Goal: Use online tool/utility: Utilize a website feature to perform a specific function

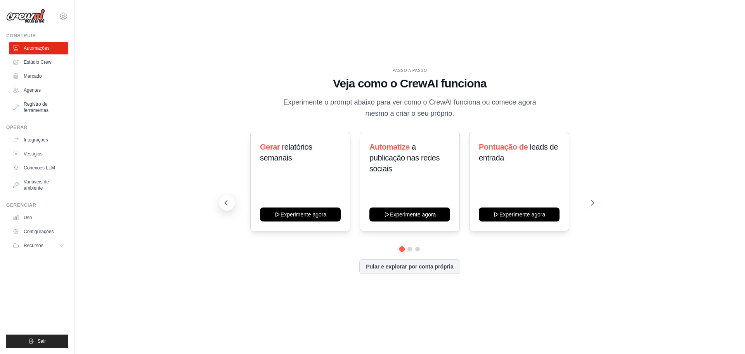
click at [225, 202] on icon at bounding box center [226, 203] width 8 height 8
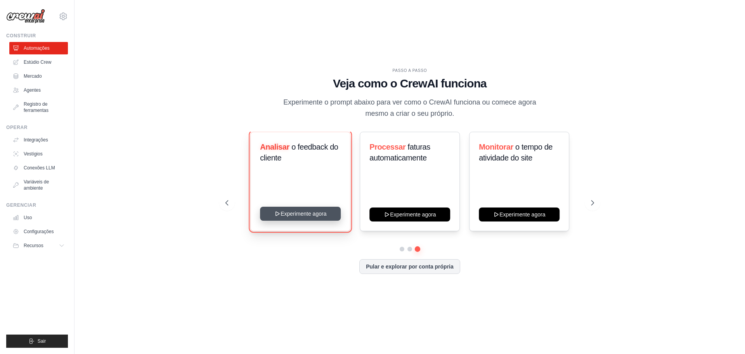
click at [290, 215] on button "Experimente agora" at bounding box center [300, 214] width 81 height 14
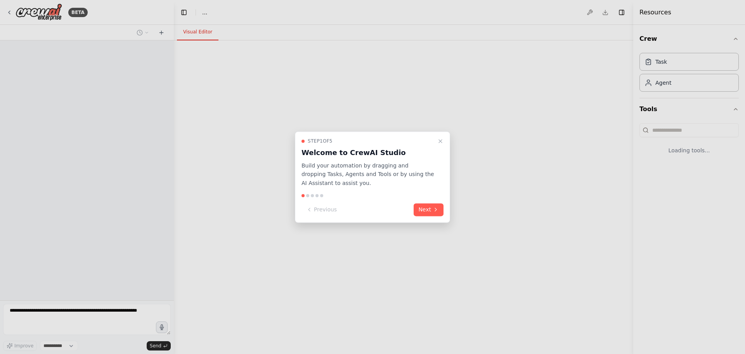
select select "****"
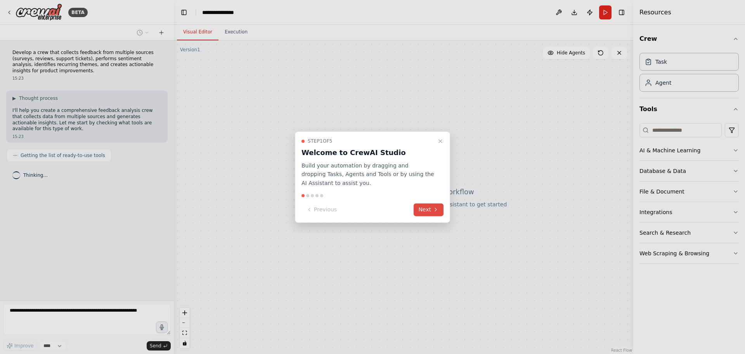
click at [432, 212] on button "Next" at bounding box center [429, 209] width 30 height 13
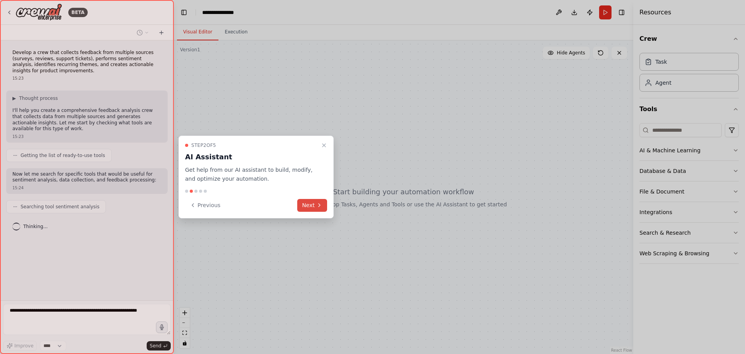
click at [321, 208] on icon at bounding box center [319, 205] width 6 height 6
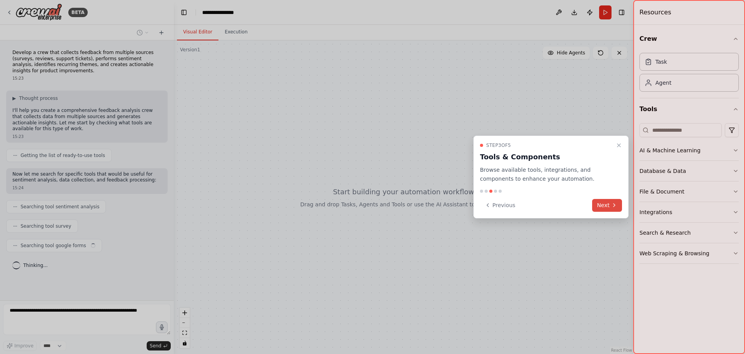
click at [605, 208] on button "Next" at bounding box center [607, 205] width 30 height 13
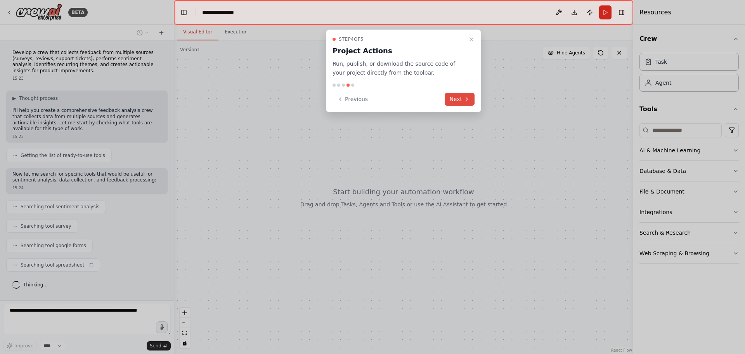
click at [465, 102] on icon at bounding box center [467, 99] width 6 height 6
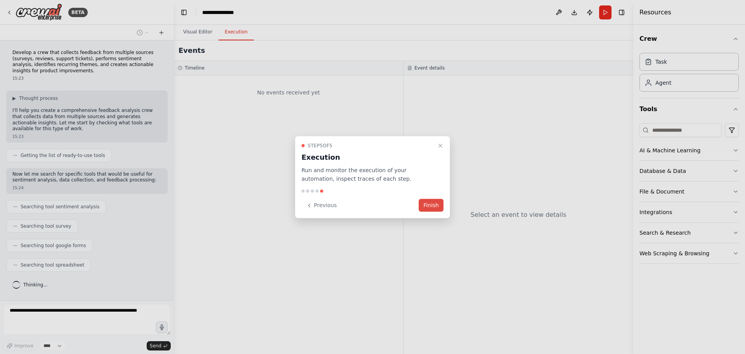
click at [428, 203] on button "Finish" at bounding box center [431, 205] width 25 height 13
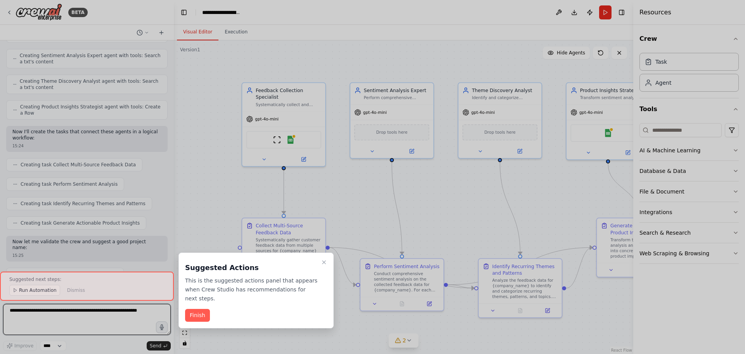
scroll to position [572, 0]
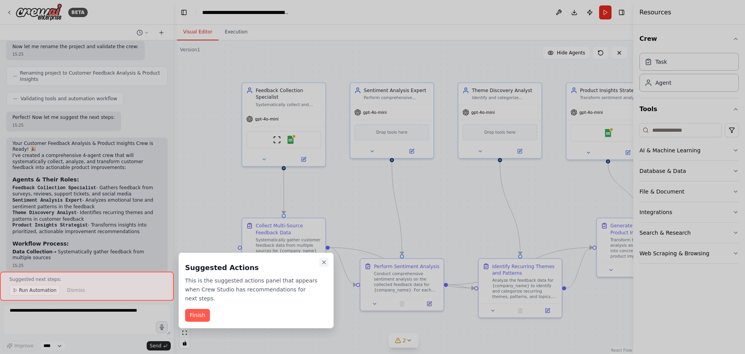
click at [322, 263] on icon "Close walkthrough" at bounding box center [324, 262] width 6 height 6
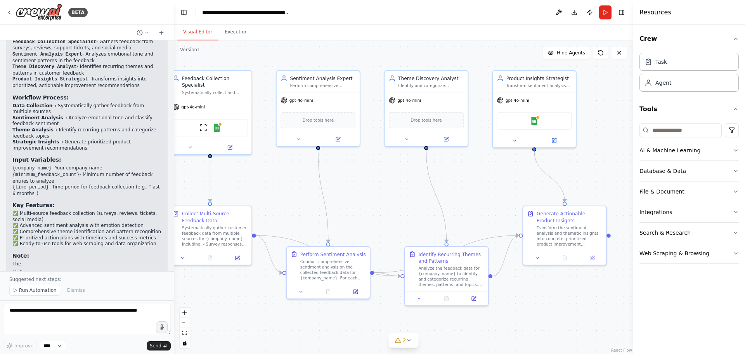
drag, startPoint x: 447, startPoint y: 207, endPoint x: 373, endPoint y: 195, distance: 74.7
click at [373, 195] on div ".deletable-edge-delete-btn { width: 20px; height: 20px; border: 0px solid #ffff…" at bounding box center [404, 196] width 460 height 313
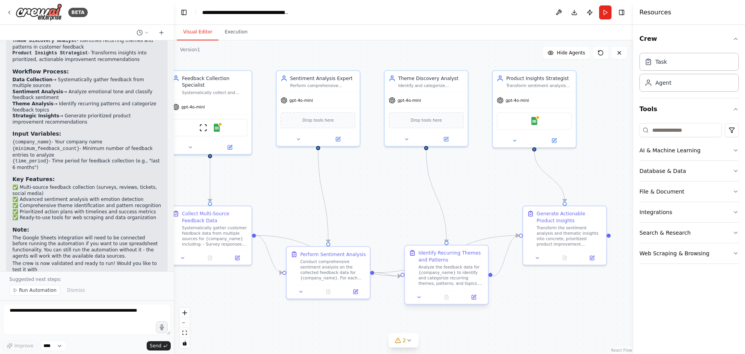
scroll to position [870, 0]
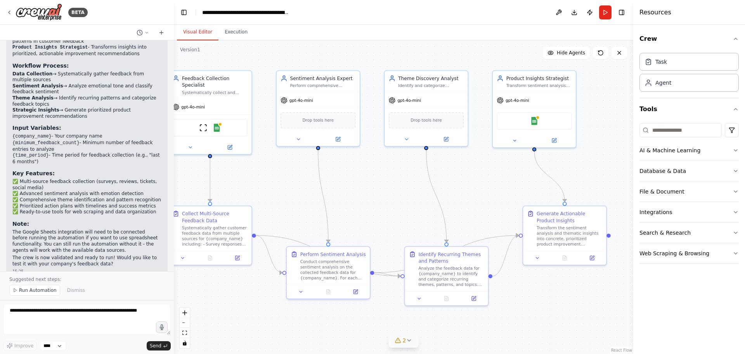
click at [412, 343] on button "2" at bounding box center [404, 340] width 30 height 14
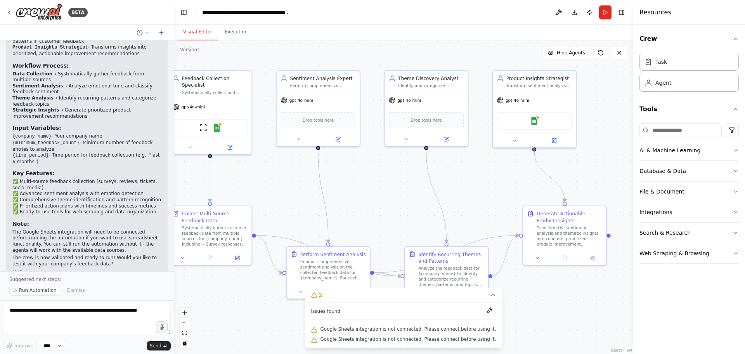
click at [375, 187] on div ".deletable-edge-delete-btn { width: 20px; height: 20px; border: 0px solid #ffff…" at bounding box center [404, 196] width 460 height 313
click at [382, 195] on div ".deletable-edge-delete-btn { width: 20px; height: 20px; border: 0px solid #ffff…" at bounding box center [404, 196] width 460 height 313
click at [234, 32] on button "Execution" at bounding box center [236, 32] width 35 height 16
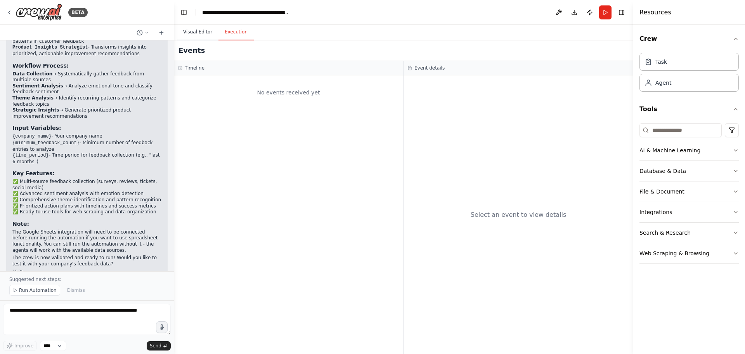
click at [202, 33] on button "Visual Editor" at bounding box center [198, 32] width 42 height 16
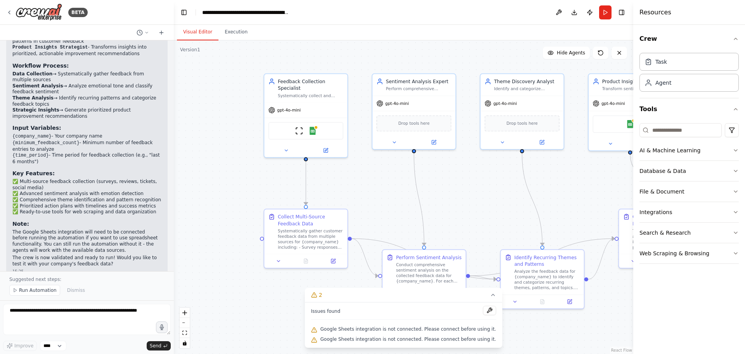
drag, startPoint x: 266, startPoint y: 59, endPoint x: 362, endPoint y: 62, distance: 95.9
click at [362, 62] on div ".deletable-edge-delete-btn { width: 20px; height: 20px; border: 0px solid #ffff…" at bounding box center [404, 196] width 460 height 313
click at [36, 291] on span "Run Automation" at bounding box center [38, 290] width 38 height 6
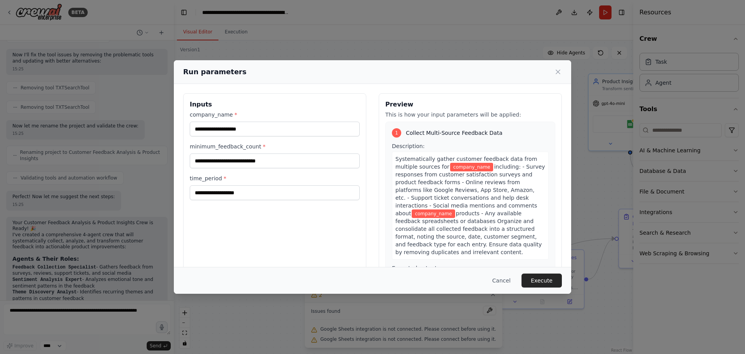
scroll to position [608, 0]
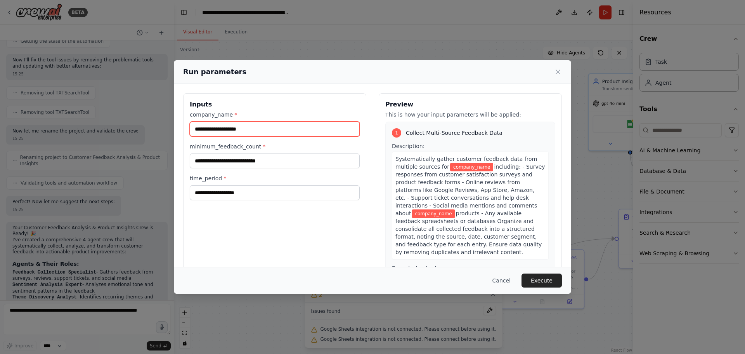
click at [309, 133] on input "company_name *" at bounding box center [275, 129] width 170 height 15
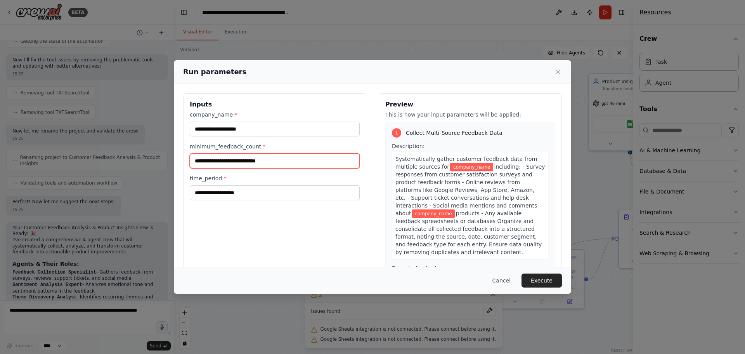
click at [302, 154] on input "minimum_feedback_count *" at bounding box center [275, 160] width 170 height 15
click at [306, 176] on label "time_period *" at bounding box center [275, 178] width 170 height 8
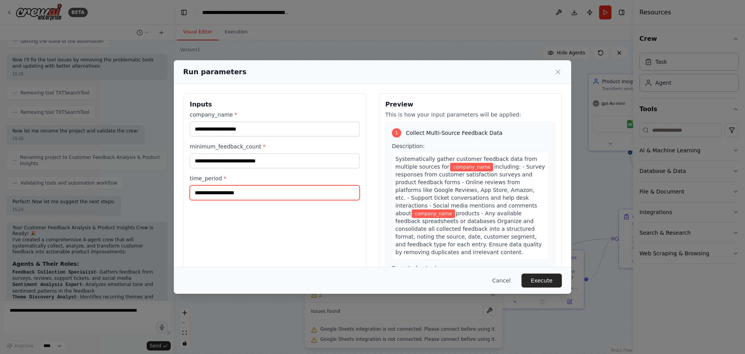
click at [306, 185] on input "time_period *" at bounding box center [275, 192] width 170 height 15
click at [471, 182] on span "including: - Survey responses from customer satisfaction surveys and product fe…" at bounding box center [471, 189] width 150 height 53
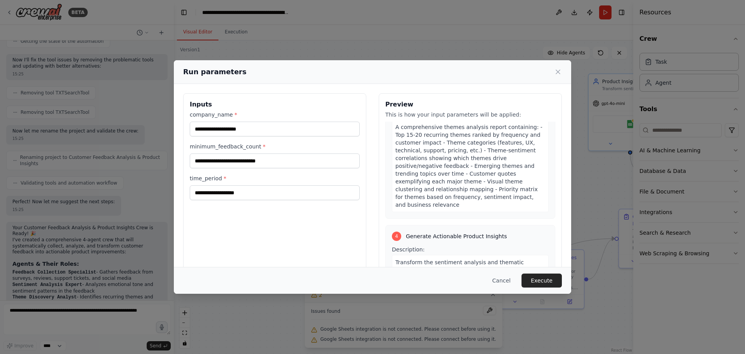
scroll to position [849, 0]
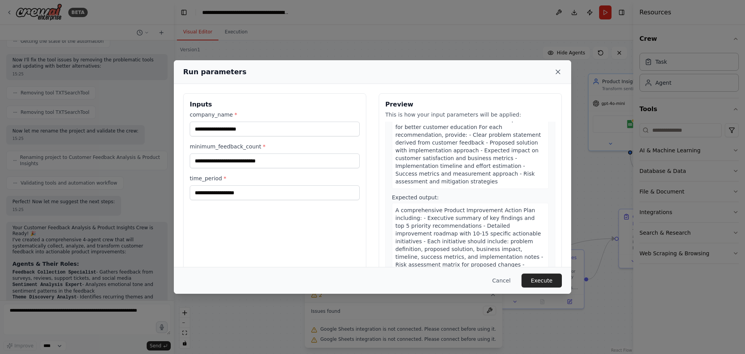
click at [559, 69] on icon at bounding box center [558, 72] width 8 height 8
